Goal: Transaction & Acquisition: Purchase product/service

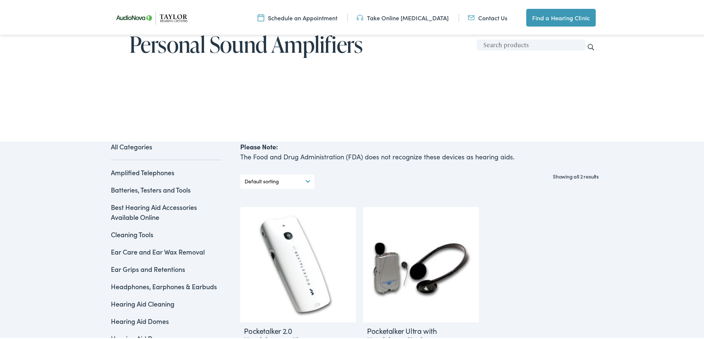
scroll to position [185, 0]
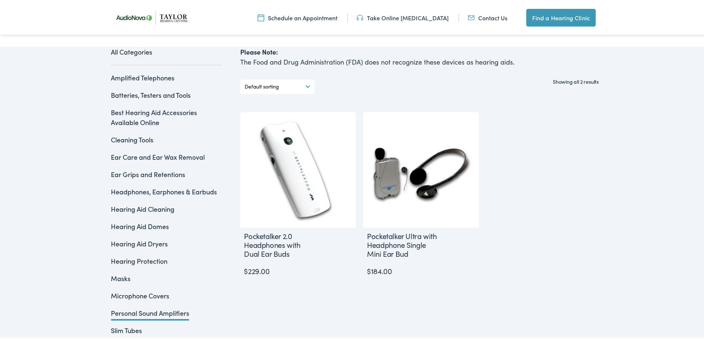
click at [150, 225] on link "Hearing Aid Domes" at bounding box center [140, 224] width 58 height 9
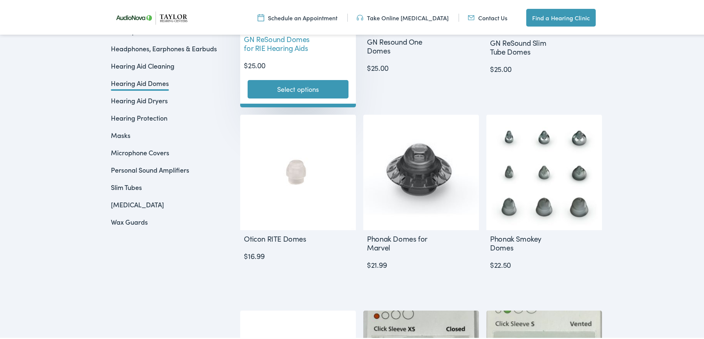
scroll to position [332, 0]
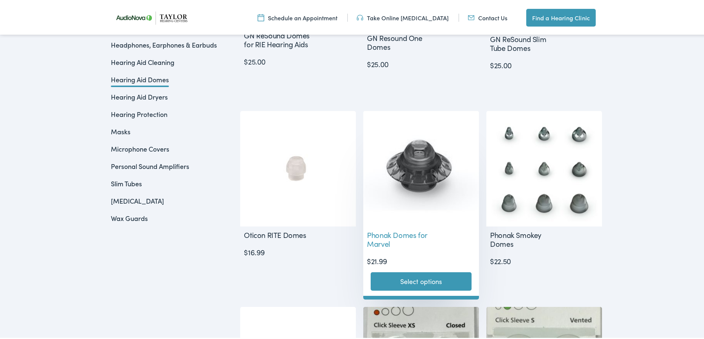
click at [401, 280] on link "Select options" at bounding box center [420, 280] width 101 height 18
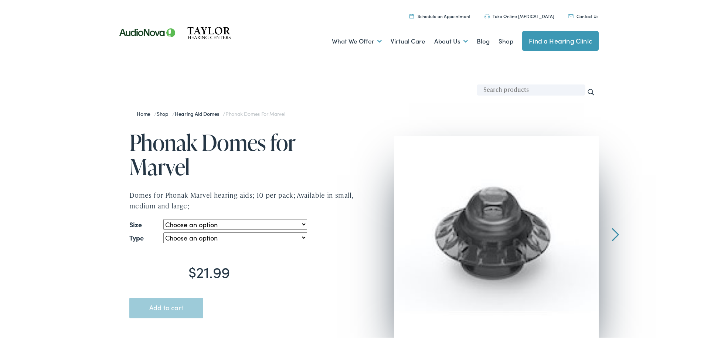
click at [281, 223] on select "Choose an option small medium large" at bounding box center [234, 223] width 143 height 11
click at [163, 218] on select "Choose an option small medium large" at bounding box center [234, 223] width 143 height 11
select select "small"
click at [247, 239] on select "Choose an option open vented power" at bounding box center [234, 236] width 143 height 11
select select "open"
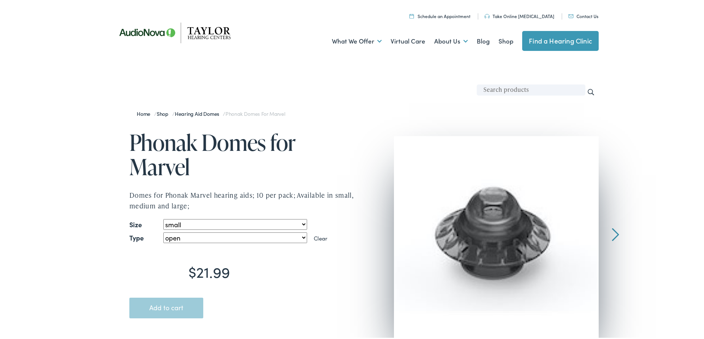
click at [163, 231] on select "Choose an option open vented power" at bounding box center [234, 236] width 143 height 11
select select "small"
select select "open"
click at [168, 309] on button "Add to cart" at bounding box center [166, 307] width 74 height 21
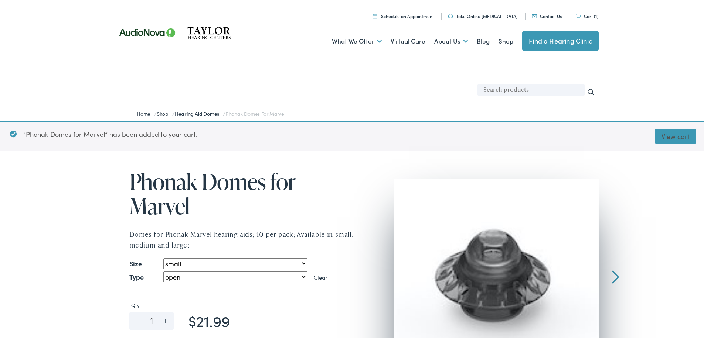
drag, startPoint x: 658, startPoint y: 136, endPoint x: 542, endPoint y: 143, distance: 116.1
click at [658, 136] on link "View cart" at bounding box center [674, 135] width 41 height 15
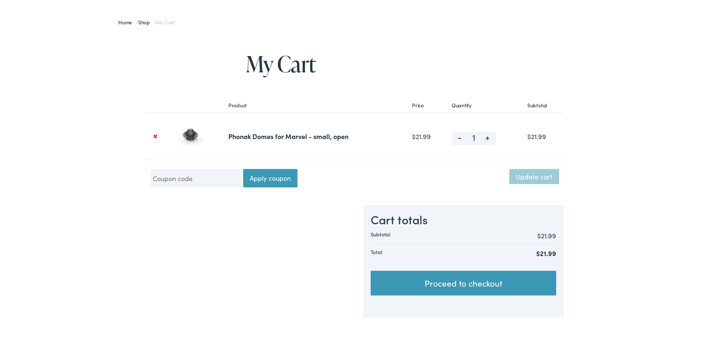
scroll to position [74, 0]
click at [440, 276] on link "Proceed to checkout" at bounding box center [462, 281] width 185 height 25
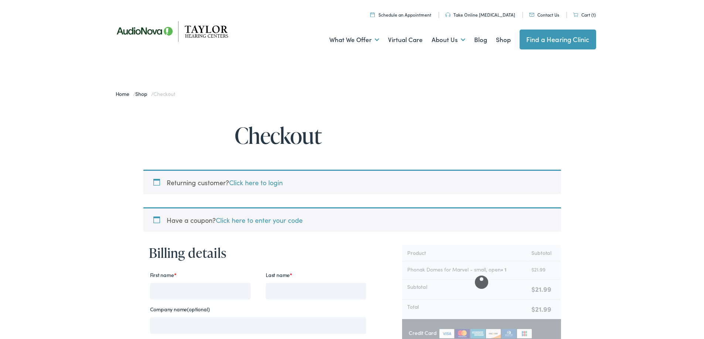
select select "TN"
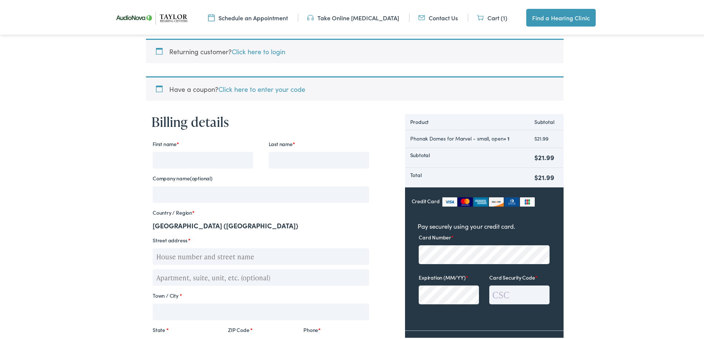
scroll to position [222, 0]
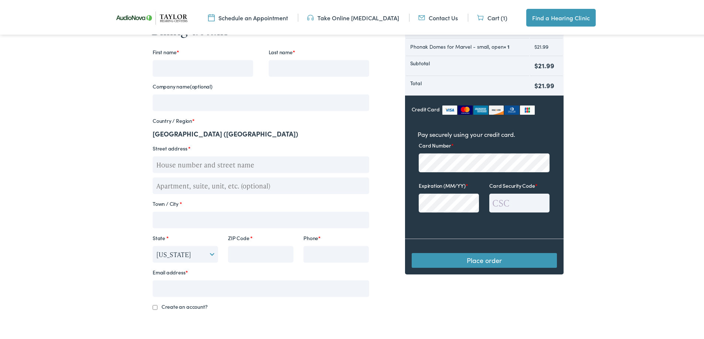
click at [329, 251] on input "Phone *" at bounding box center [335, 253] width 65 height 17
click at [262, 251] on input "ZIP Code *" at bounding box center [260, 253] width 65 height 17
click at [253, 252] on input "ZIP Code *" at bounding box center [260, 253] width 65 height 17
paste input "93599"
type input "93599"
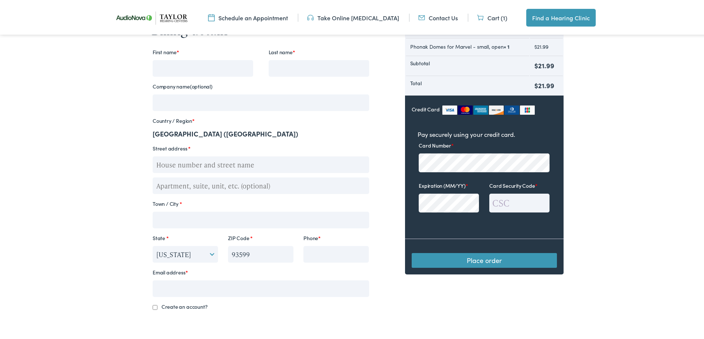
click at [256, 284] on input "Email address *" at bounding box center [261, 287] width 216 height 17
click at [120, 274] on body "Checkout - Taylor Hearing Centers Skip to Main Content Menu Close Schedule an A…" at bounding box center [354, 202] width 709 height 848
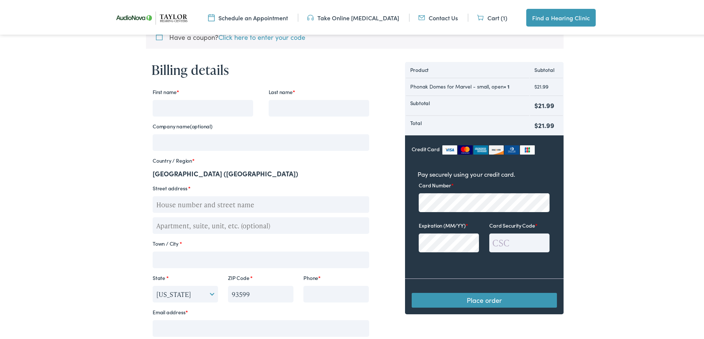
scroll to position [111, 0]
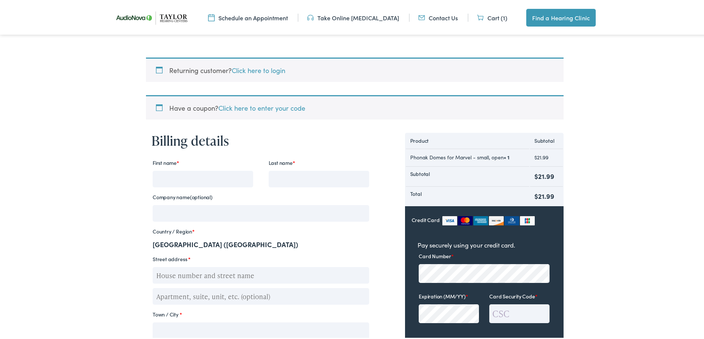
click at [188, 176] on input "First name *" at bounding box center [203, 178] width 100 height 17
type input "katherine"
click at [349, 181] on input "Last name *" at bounding box center [318, 178] width 100 height 17
type input "do"
click at [292, 280] on input "Street address *" at bounding box center [261, 274] width 216 height 17
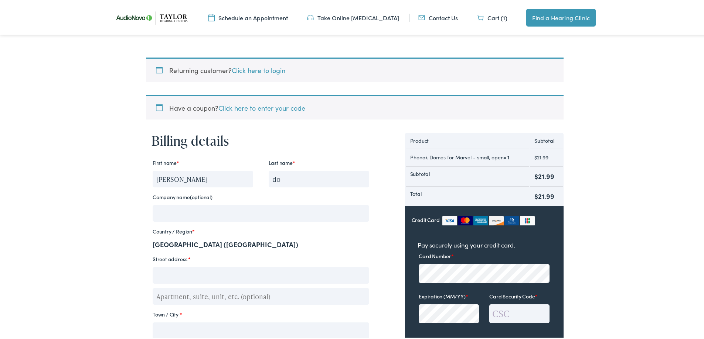
click at [292, 276] on input "Street address *" at bounding box center [261, 274] width 216 height 17
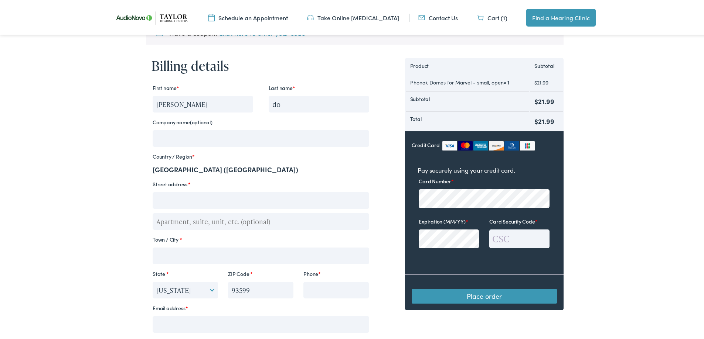
scroll to position [222, 0]
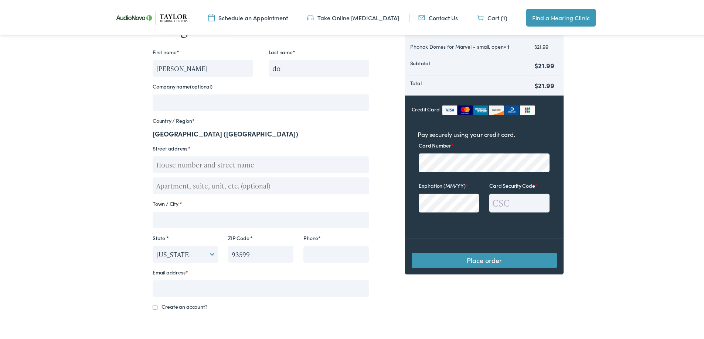
click at [259, 215] on input "Town / City *" at bounding box center [261, 218] width 216 height 17
type input "california"
click at [258, 146] on label "Street address *" at bounding box center [261, 147] width 216 height 10
click at [258, 155] on input "Street address *" at bounding box center [261, 163] width 216 height 17
click at [240, 161] on input "Street address *" at bounding box center [261, 163] width 216 height 17
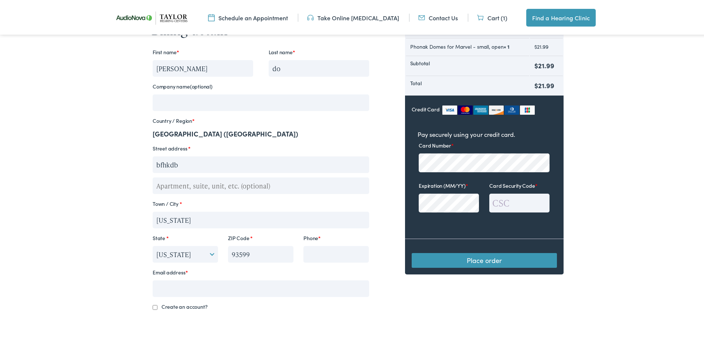
type input "bfhkdb"
click at [92, 184] on body "Checkout - Taylor Hearing Centers Skip to Main Content Menu Close Schedule an A…" at bounding box center [354, 207] width 709 height 858
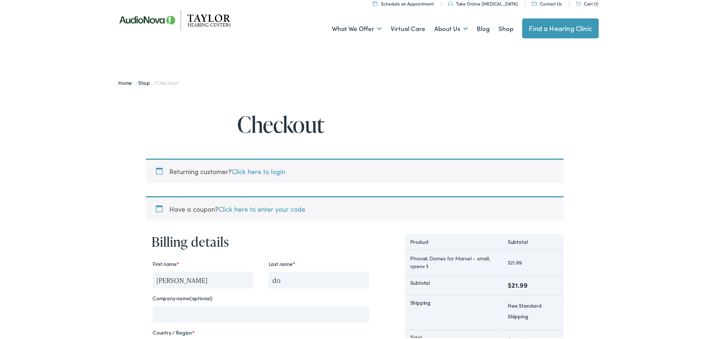
scroll to position [0, 0]
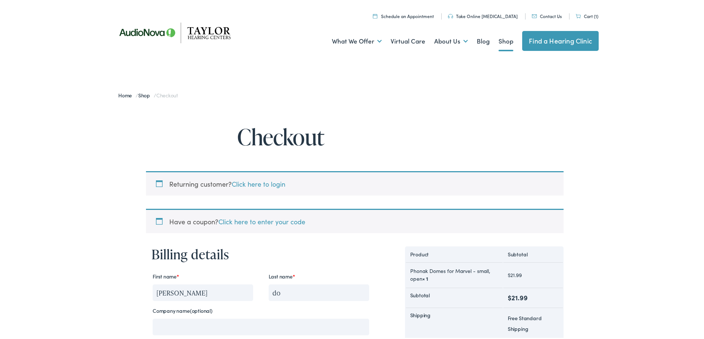
click at [499, 39] on link "Shop" at bounding box center [505, 39] width 15 height 27
